Goal: Information Seeking & Learning: Learn about a topic

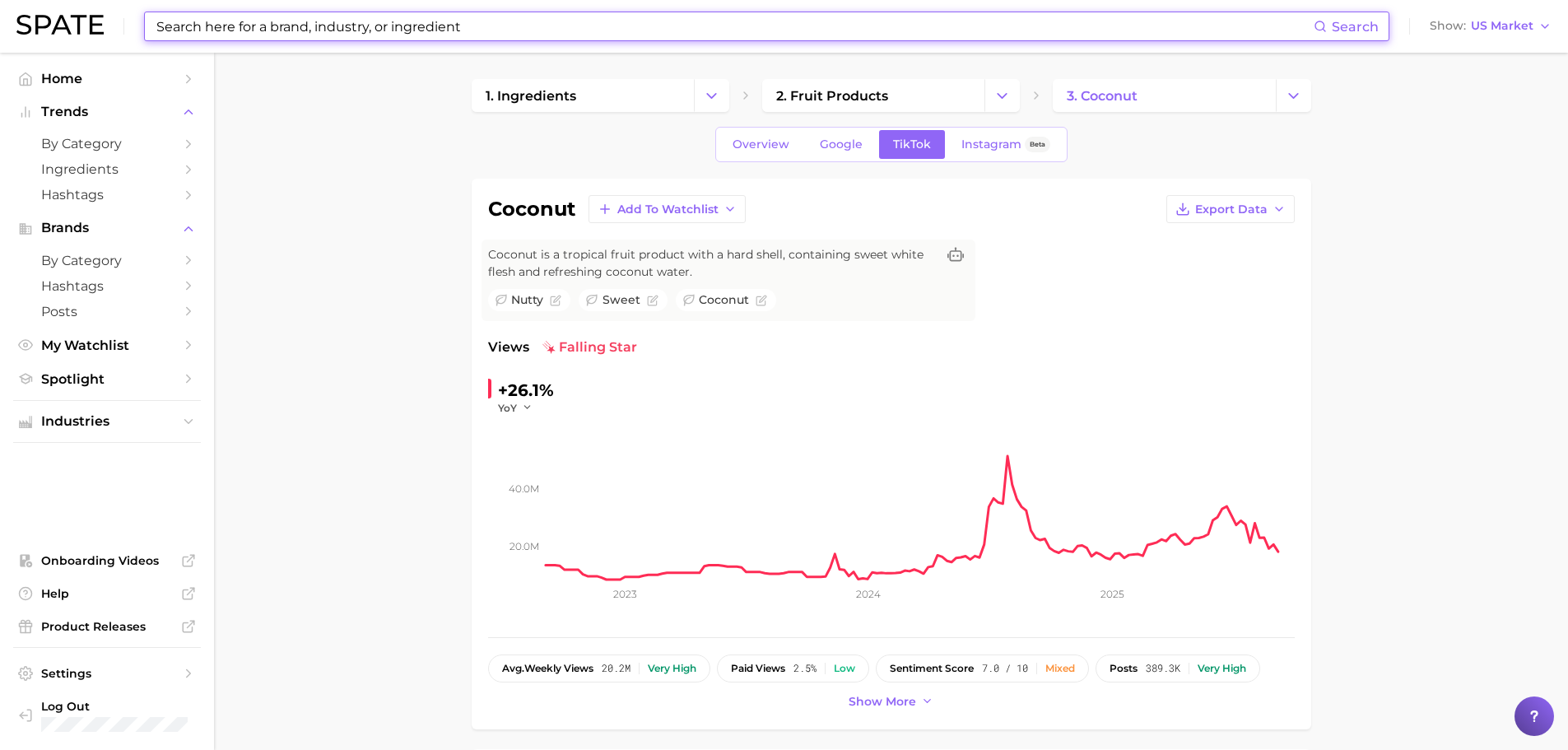
click at [392, 26] on input at bounding box center [734, 26] width 1159 height 28
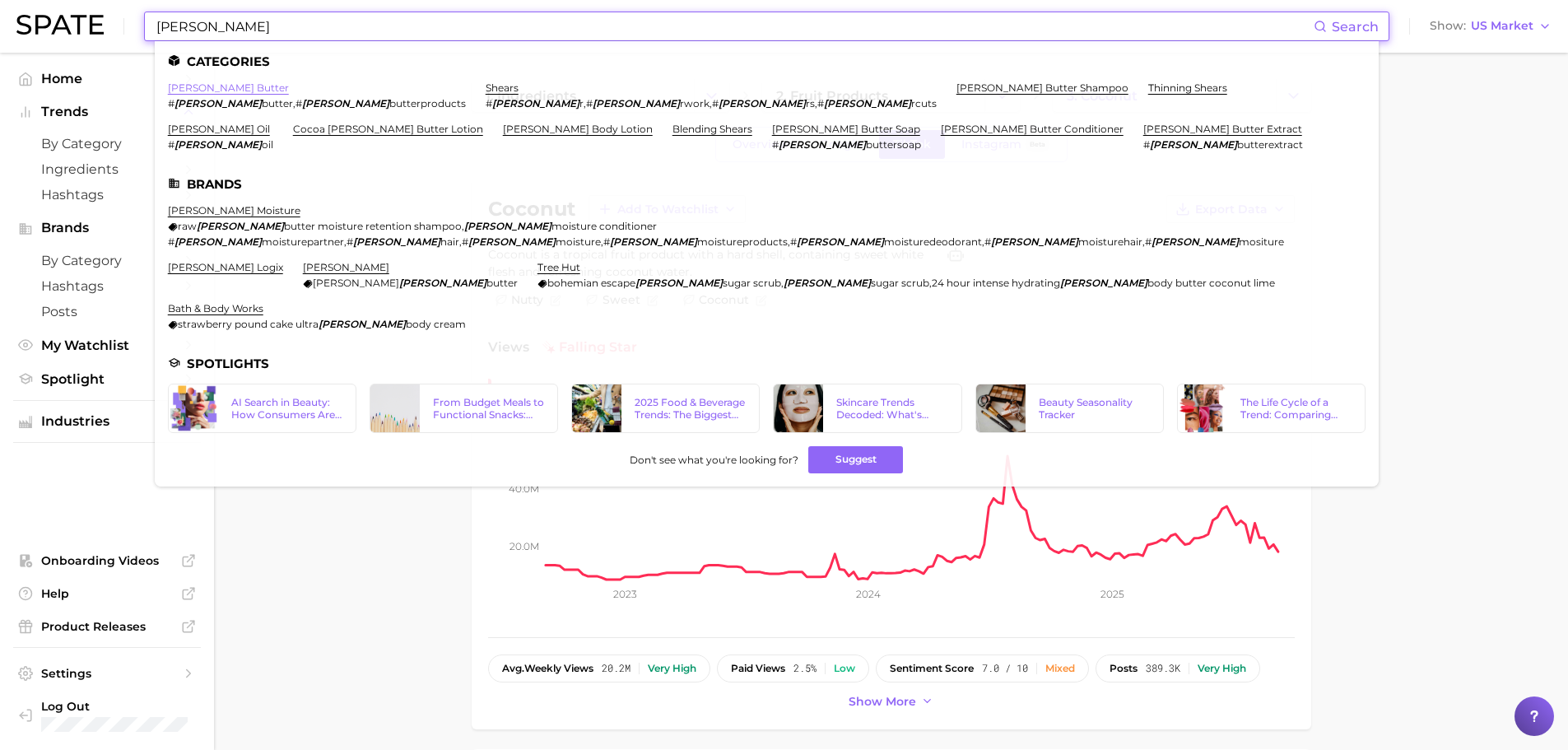
type input "[PERSON_NAME]"
click at [198, 90] on link "[PERSON_NAME] butter" at bounding box center [227, 88] width 121 height 12
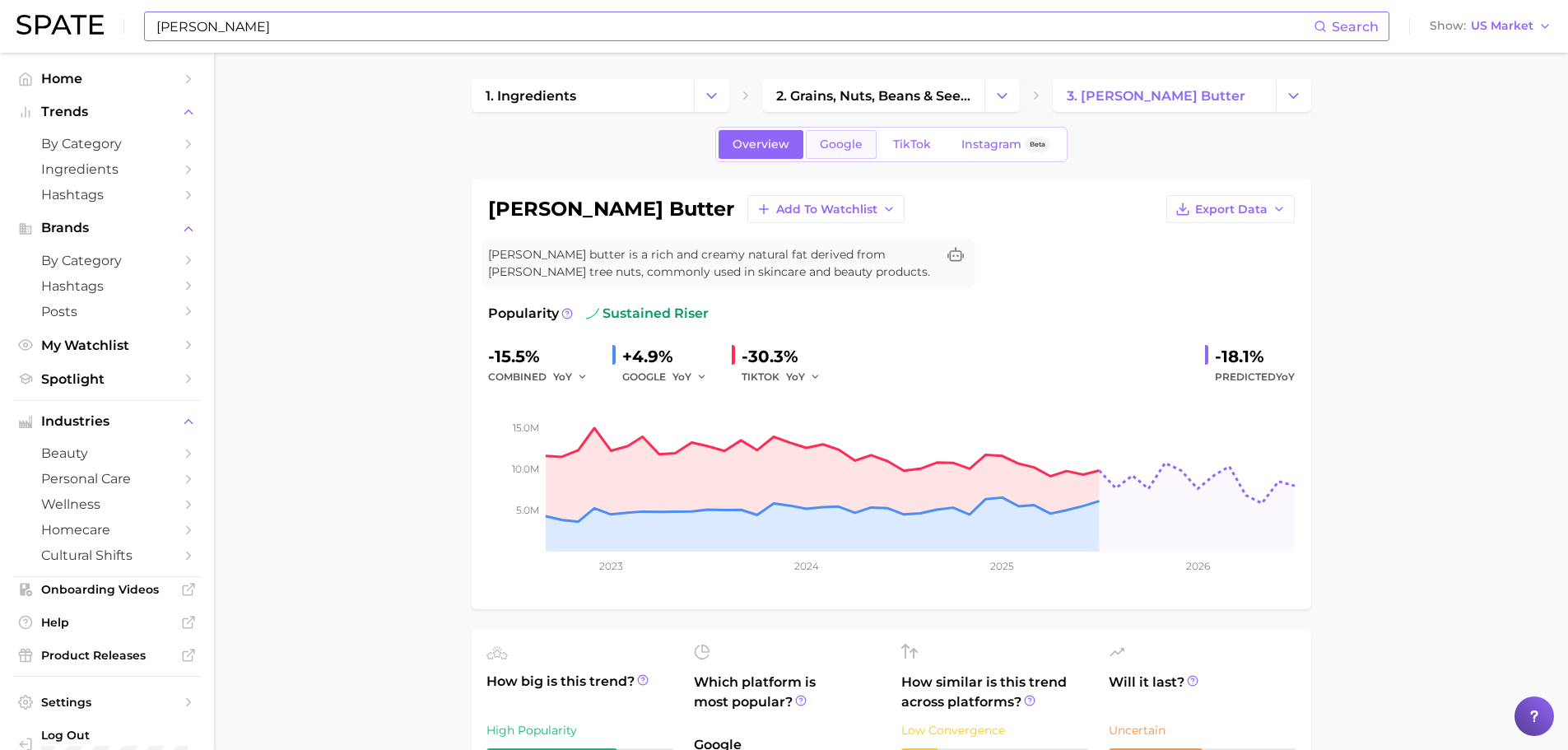
click at [825, 141] on span "Google" at bounding box center [840, 144] width 43 height 14
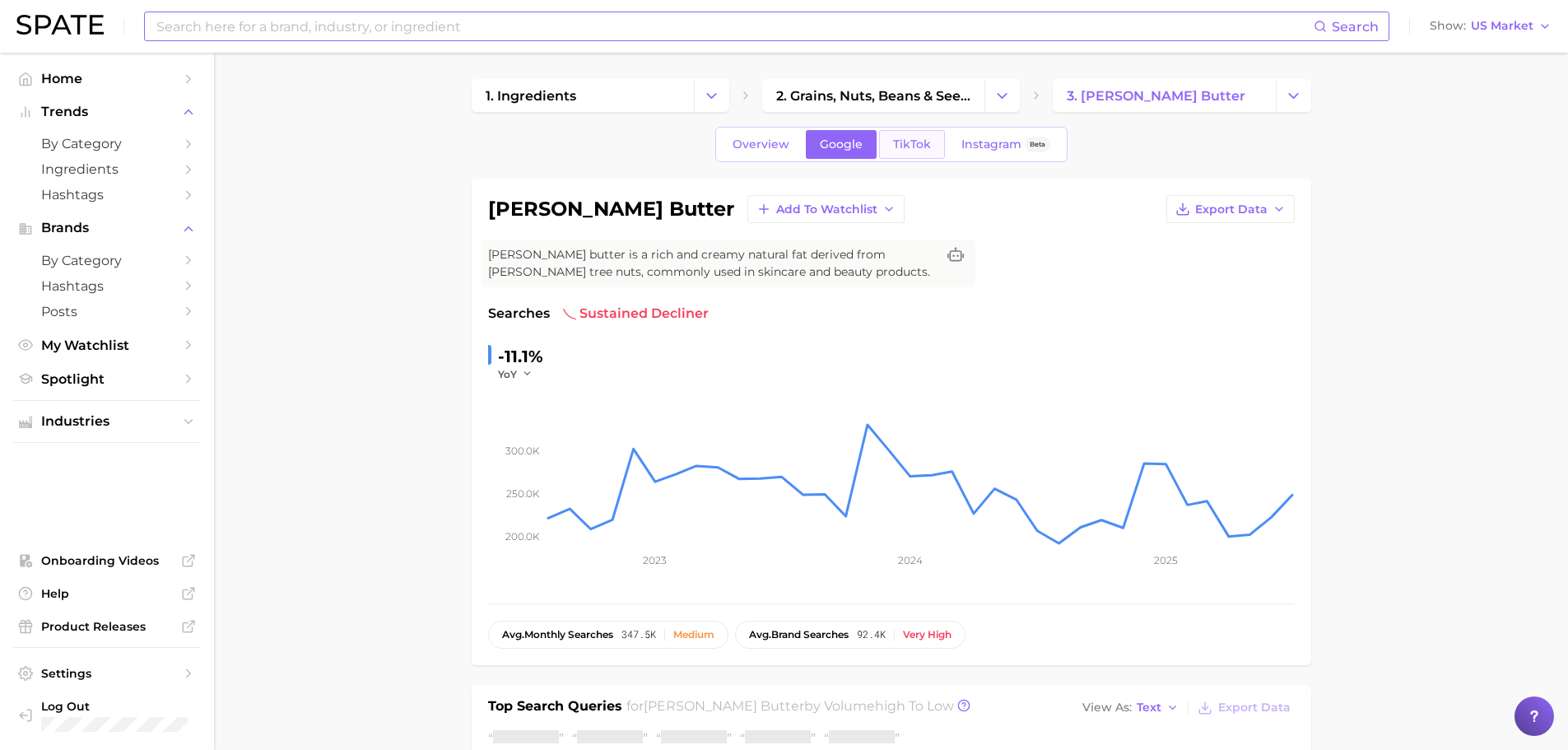
click at [897, 146] on span "TikTok" at bounding box center [912, 144] width 38 height 14
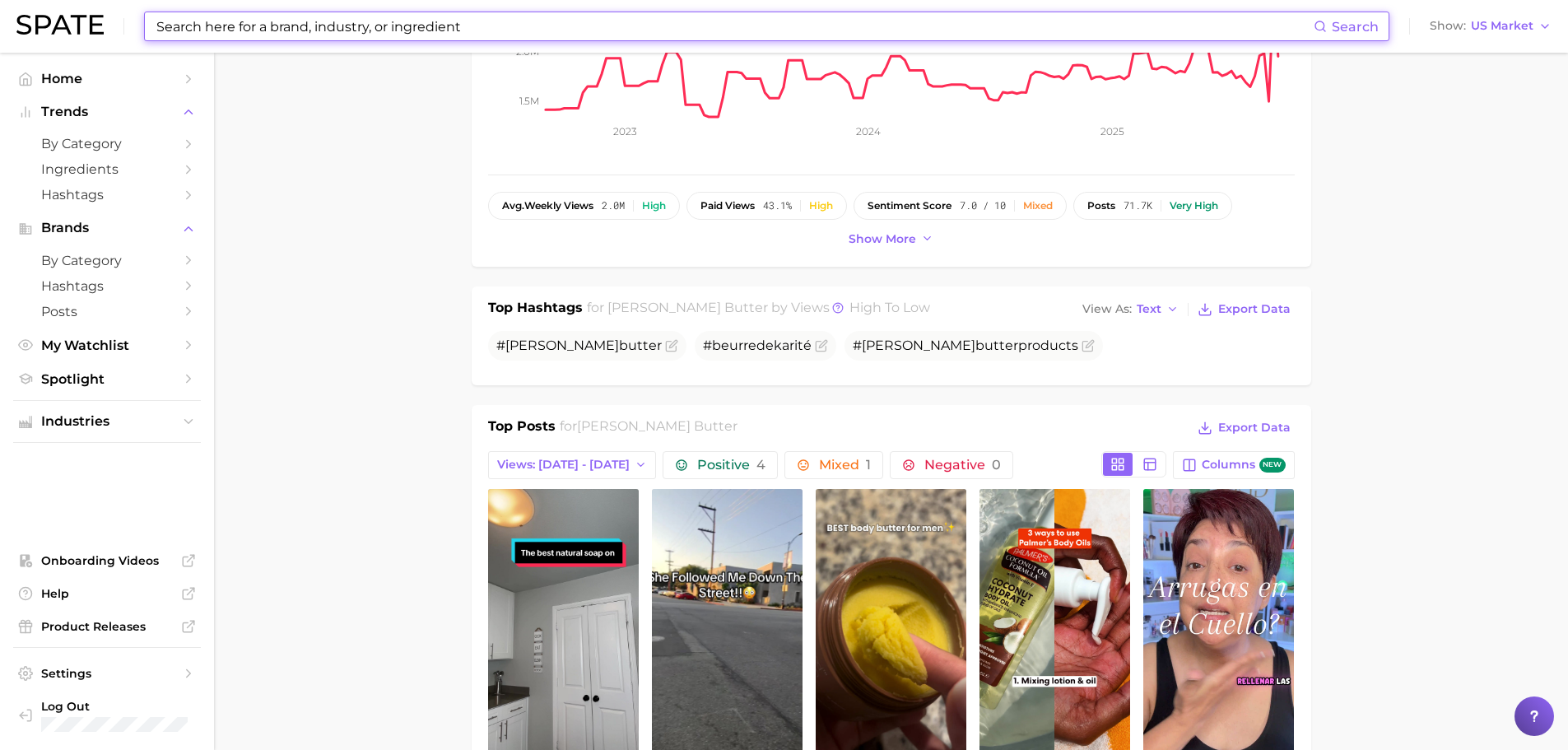
scroll to position [576, 0]
